Goal: Check status: Check status

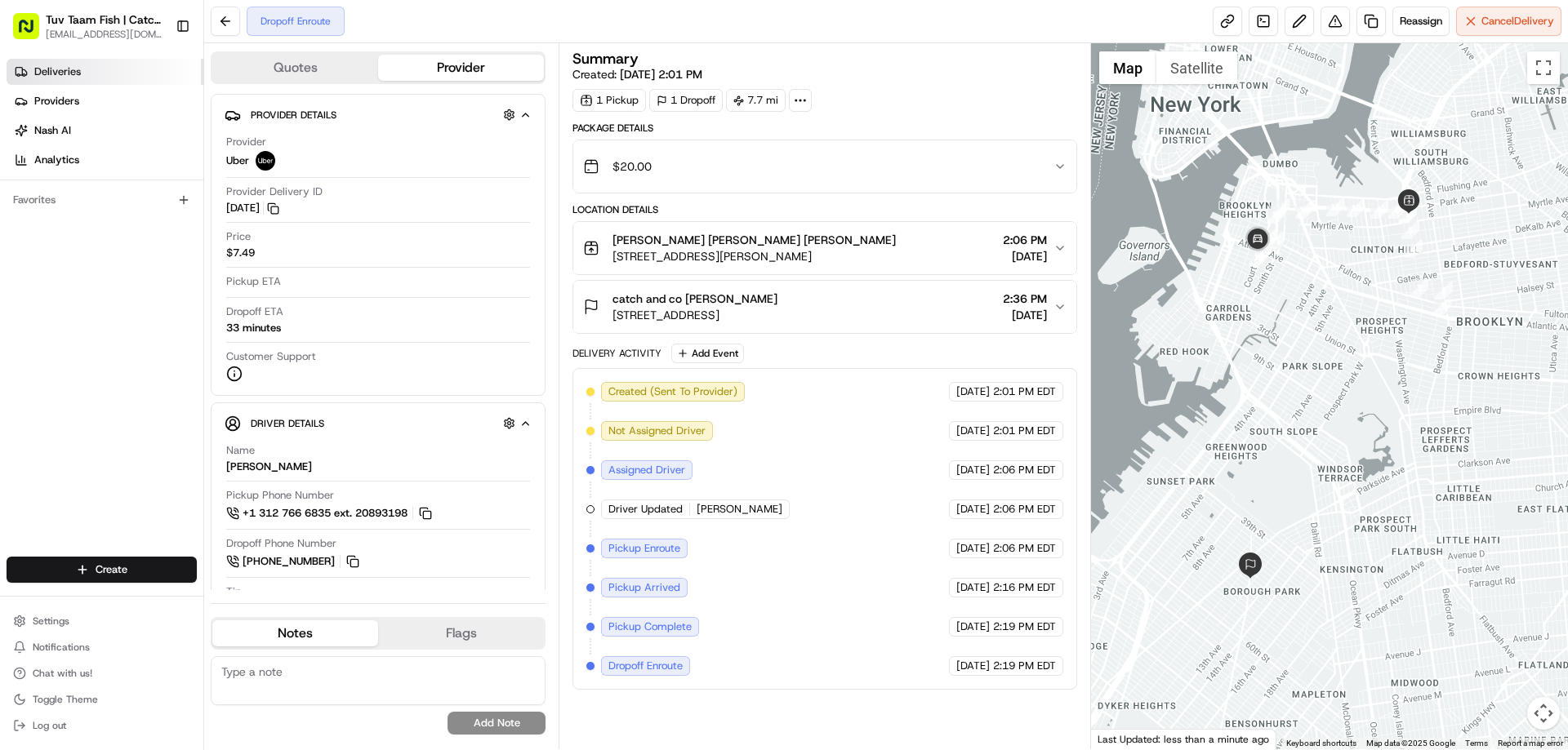
click at [51, 63] on link "Deliveries" at bounding box center [104, 71] width 197 height 26
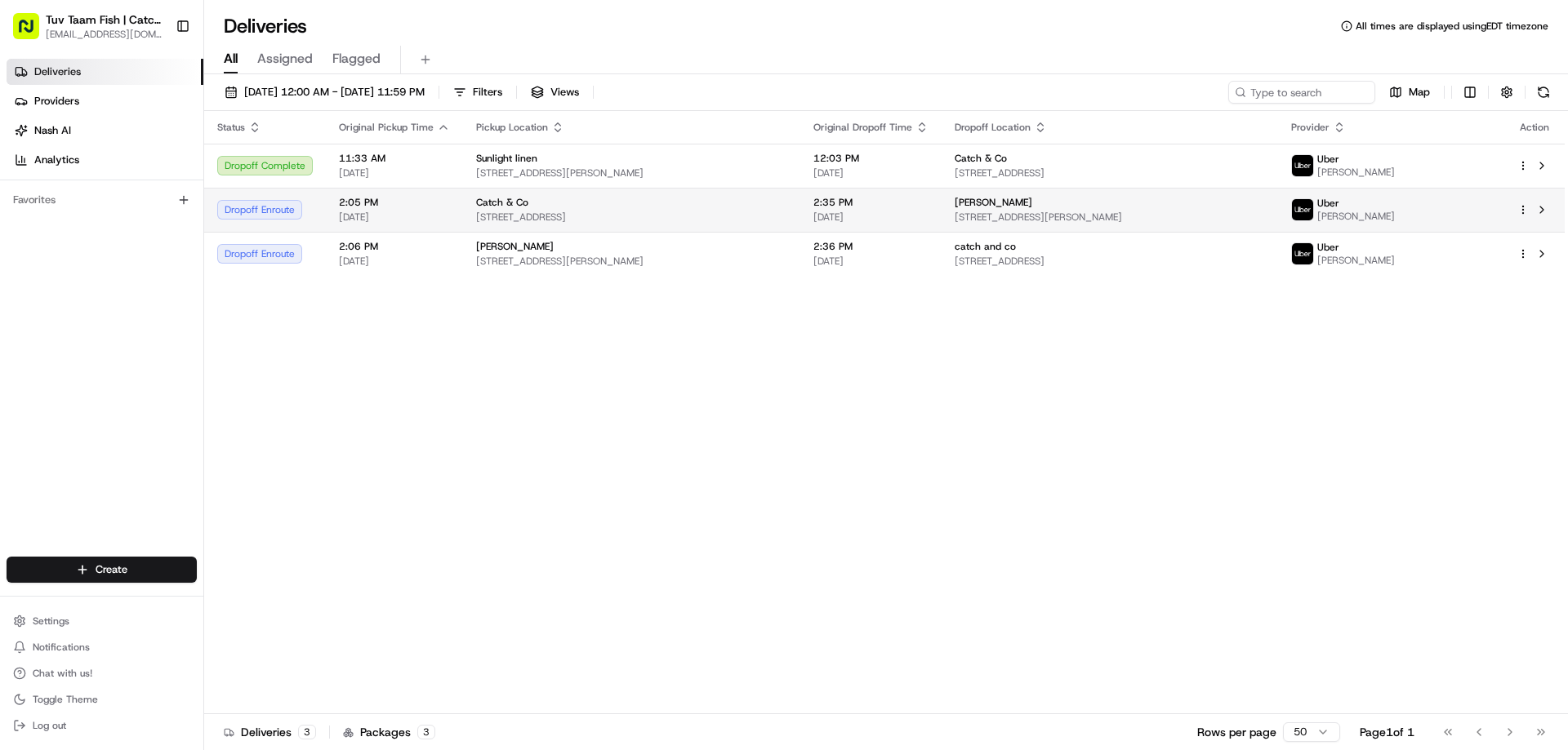
click at [397, 205] on span "2:05 PM" at bounding box center [394, 203] width 111 height 14
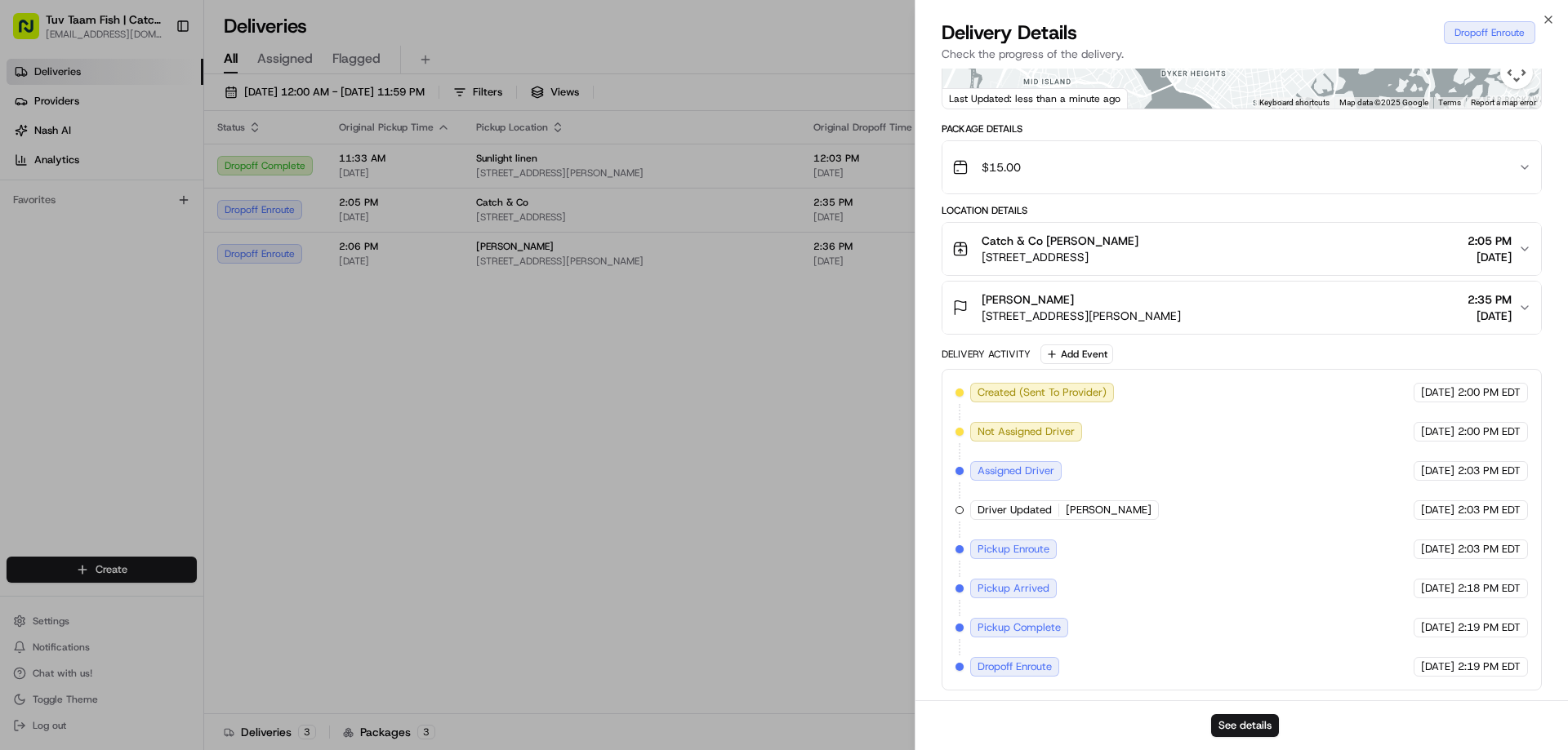
scroll to position [186, 0]
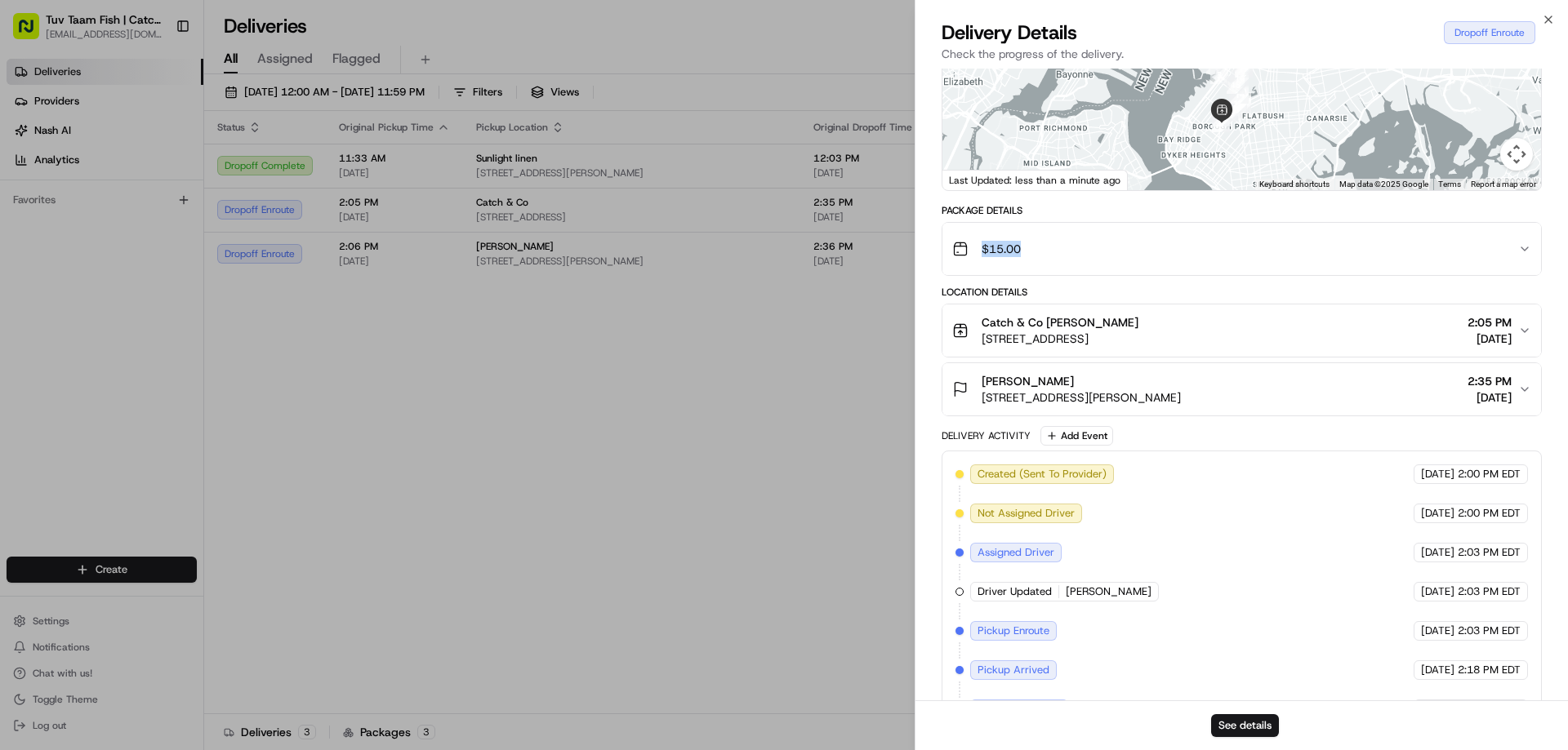
drag, startPoint x: 1187, startPoint y: 214, endPoint x: 1234, endPoint y: 239, distance: 53.2
click at [1236, 240] on div "Package Details $15.00" at bounding box center [1241, 240] width 600 height 72
click at [1224, 242] on div "$15.00" at bounding box center [1235, 248] width 566 height 32
